Goal: Task Accomplishment & Management: Manage account settings

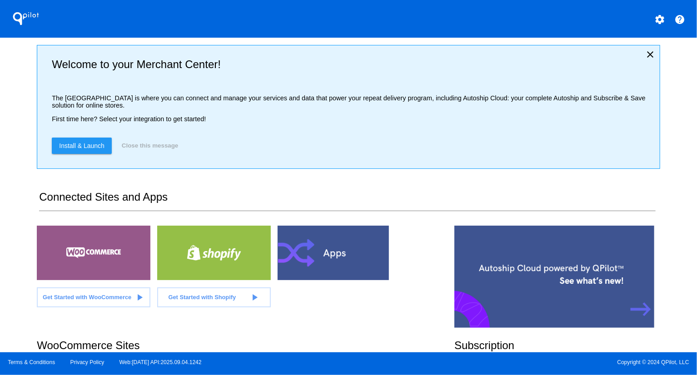
click at [12, 168] on div "QPilot settings help Welcome to your Merchant Center! The [GEOGRAPHIC_DATA] is …" at bounding box center [348, 176] width 697 height 353
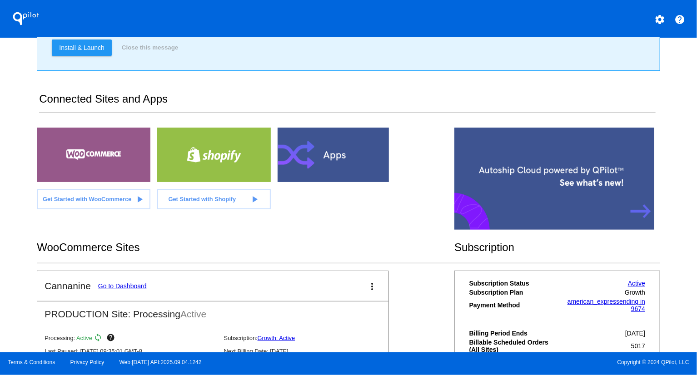
scroll to position [99, 0]
click at [128, 283] on link "Go to Dashboard" at bounding box center [122, 285] width 49 height 7
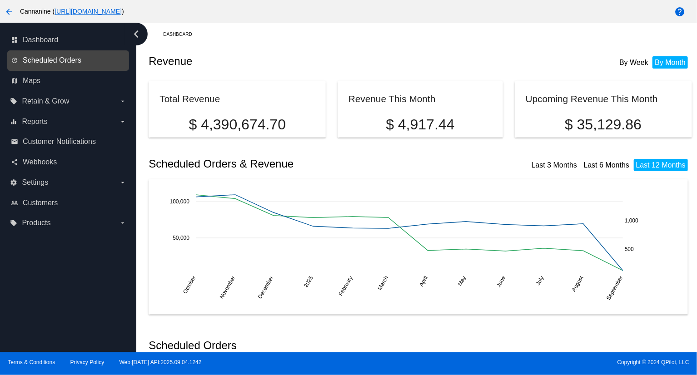
click at [58, 60] on span "Scheduled Orders" at bounding box center [52, 60] width 59 height 8
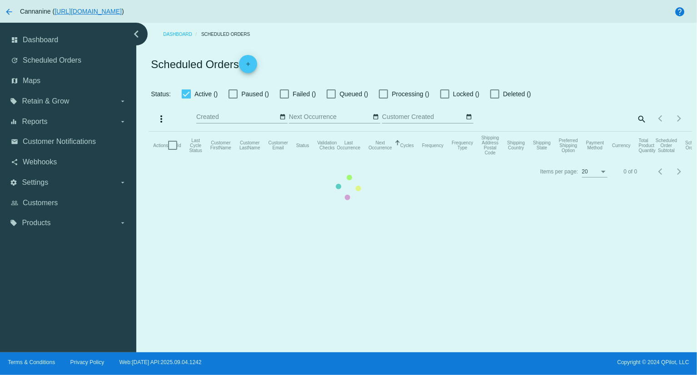
checkbox input "true"
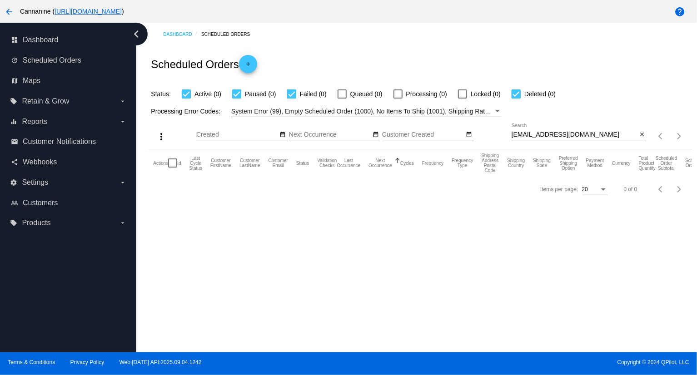
click at [574, 136] on input "[EMAIL_ADDRESS][DOMAIN_NAME]" at bounding box center [575, 134] width 126 height 7
paste input "[PERSON_NAME][EMAIL_ADDRESS][PERSON_NAME][DOMAIN_NAME]"
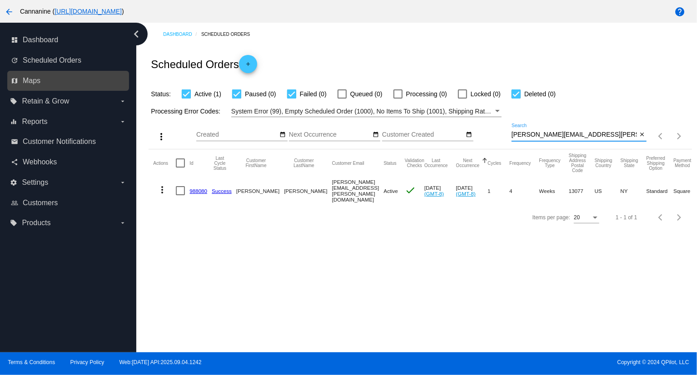
type input "[PERSON_NAME][EMAIL_ADDRESS][PERSON_NAME][DOMAIN_NAME]"
click at [163, 187] on mat-icon "more_vert" at bounding box center [162, 190] width 11 height 11
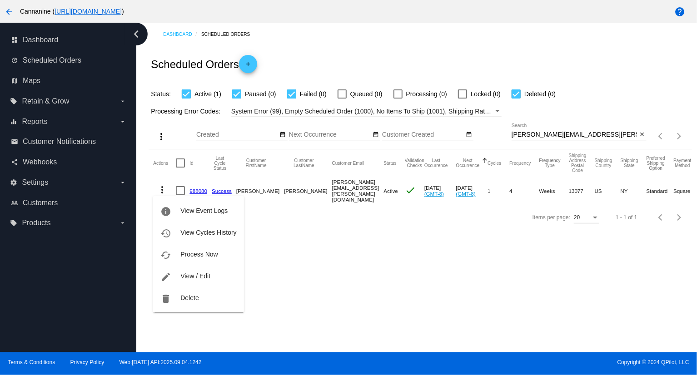
click at [195, 275] on span "View / Edit" at bounding box center [195, 276] width 30 height 7
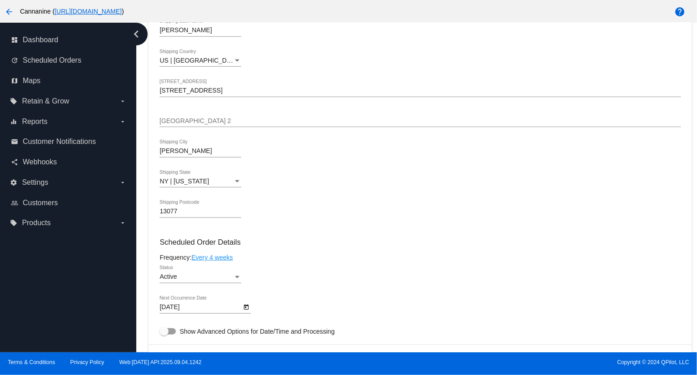
scroll to position [409, 0]
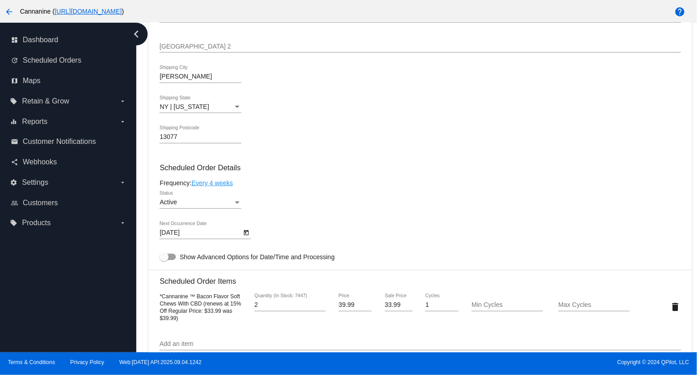
type input "2"
click at [320, 306] on input "2" at bounding box center [290, 305] width 71 height 7
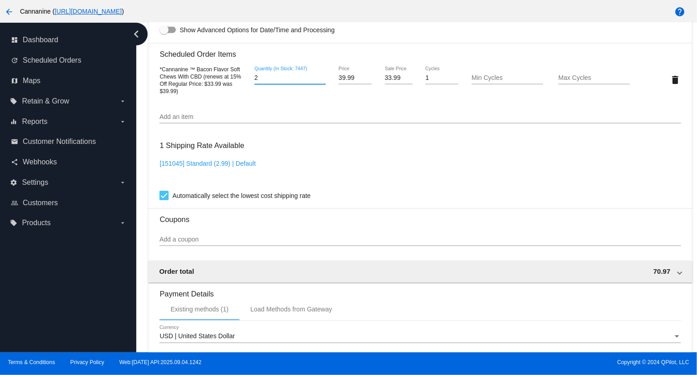
scroll to position [802, 0]
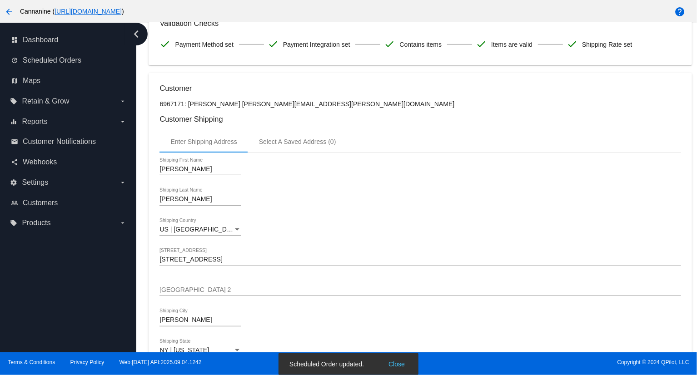
scroll to position [0, 0]
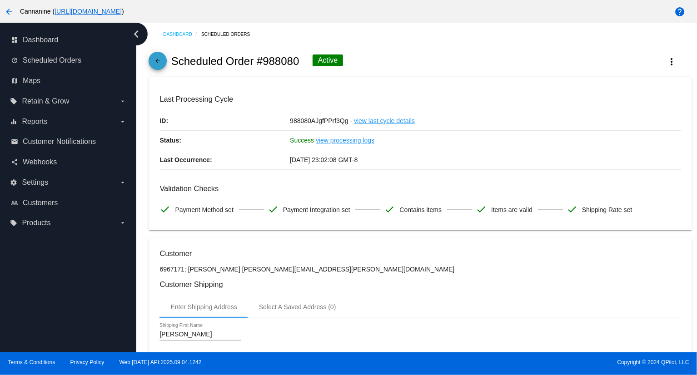
click at [155, 58] on mat-icon "arrow_back" at bounding box center [157, 63] width 11 height 11
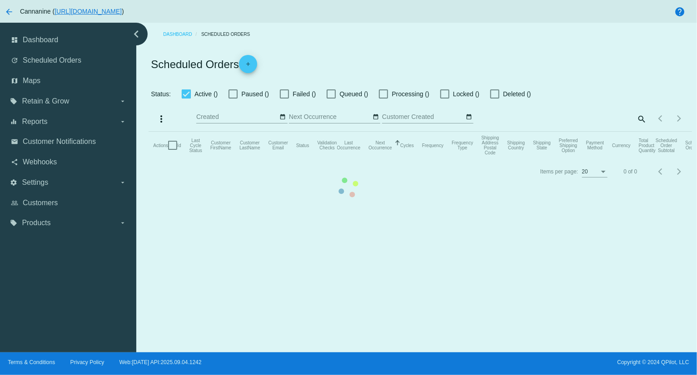
checkbox input "true"
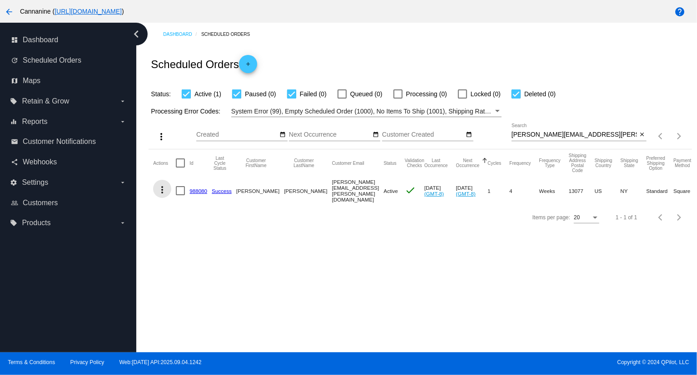
click at [162, 188] on mat-icon "more_vert" at bounding box center [162, 190] width 11 height 11
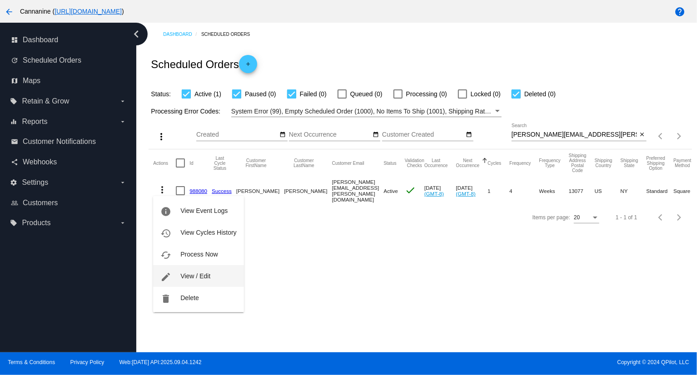
click at [204, 275] on span "View / Edit" at bounding box center [195, 276] width 30 height 7
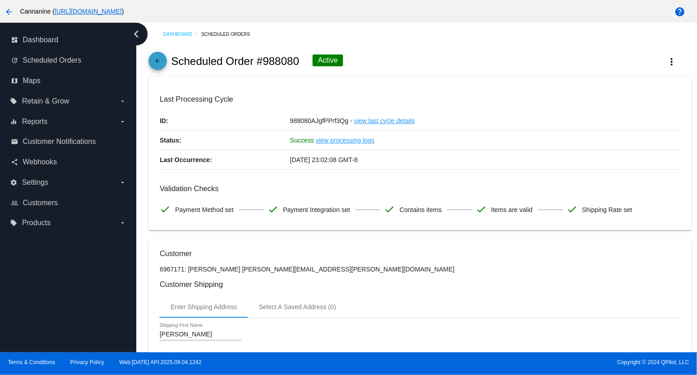
click at [158, 59] on mat-icon "arrow_back" at bounding box center [157, 63] width 11 height 11
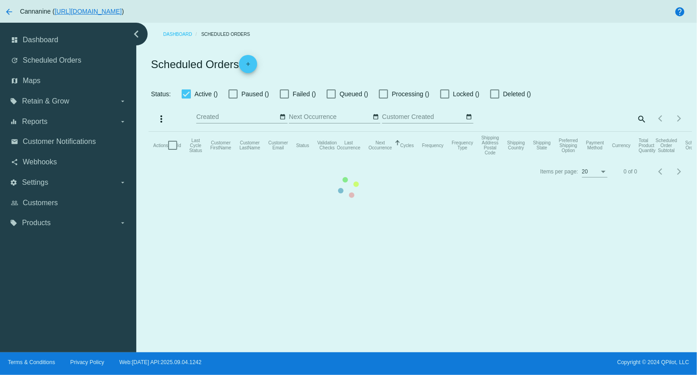
checkbox input "true"
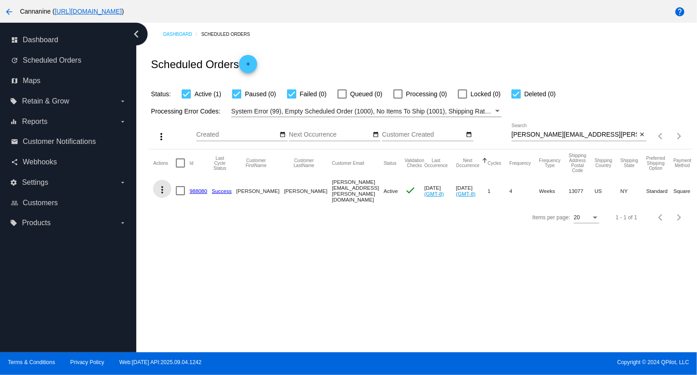
click at [162, 186] on mat-icon "more_vert" at bounding box center [162, 190] width 11 height 11
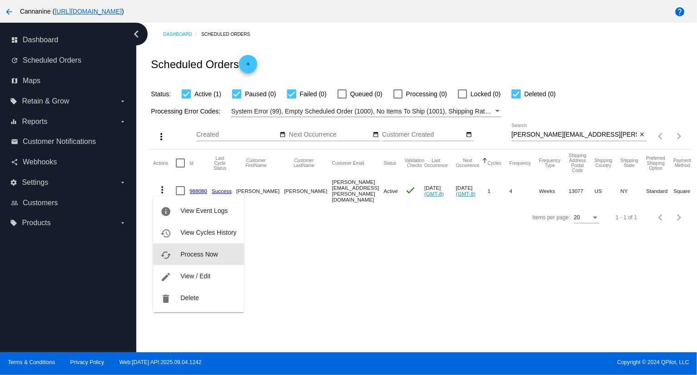
click at [188, 251] on span "Process Now" at bounding box center [198, 254] width 37 height 7
